Goal: Find specific page/section: Find specific page/section

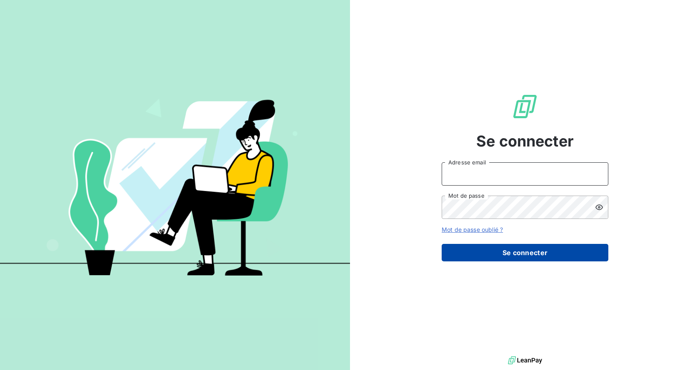
type input "[EMAIL_ADDRESS][DOMAIN_NAME]"
click at [515, 252] on button "Se connecter" at bounding box center [525, 253] width 167 height 18
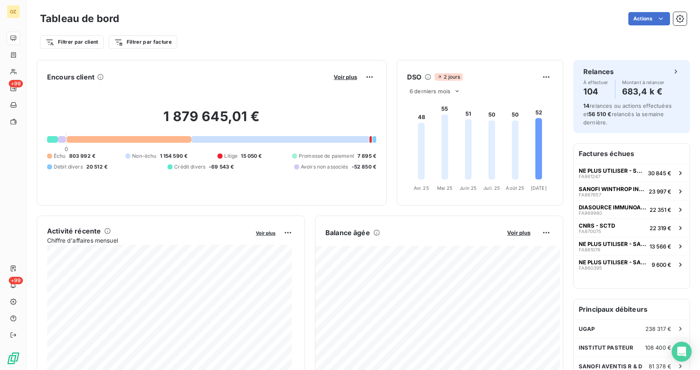
click at [359, 24] on div "Actions" at bounding box center [408, 18] width 558 height 13
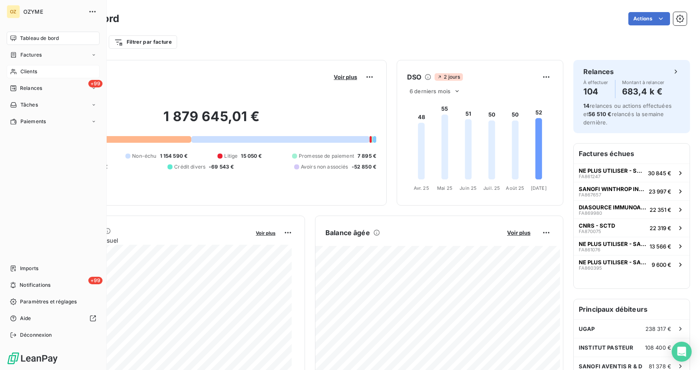
click at [33, 72] on span "Clients" at bounding box center [28, 72] width 17 height 8
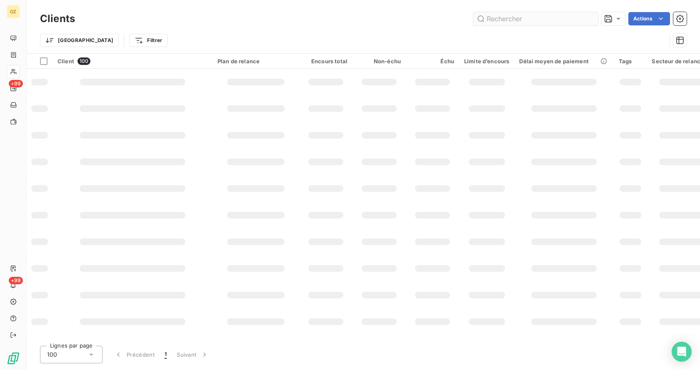
click at [494, 19] on input "text" at bounding box center [535, 18] width 125 height 13
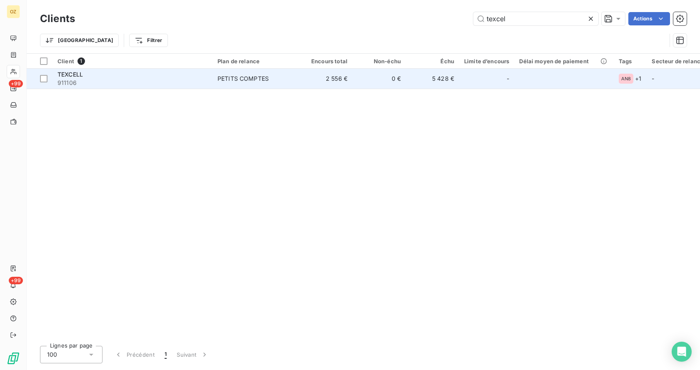
type input "texcel"
click at [94, 78] on div "TEXCELL" at bounding box center [133, 74] width 150 height 8
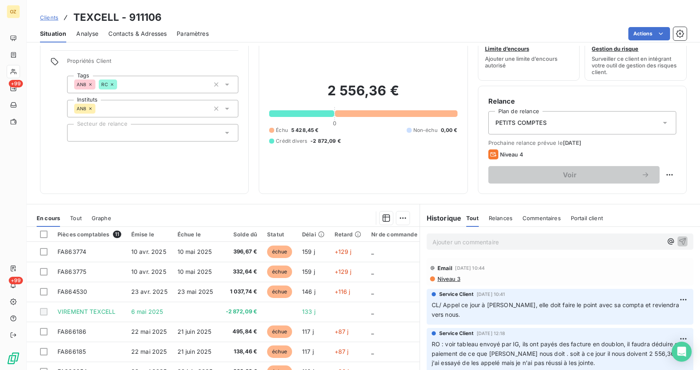
scroll to position [70, 0]
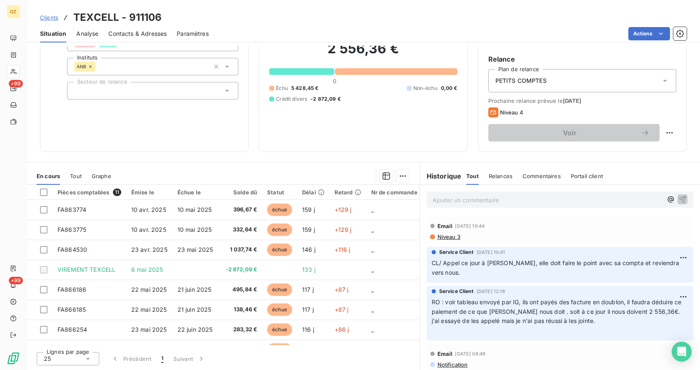
click at [257, 156] on div "Informations client Propriétés Client Tags AN8 RC Instituts AN8 Secteur de rela…" at bounding box center [363, 208] width 673 height 325
click at [452, 201] on p "Ajouter un commentaire ﻿" at bounding box center [548, 200] width 230 height 10
